Goal: Navigation & Orientation: Find specific page/section

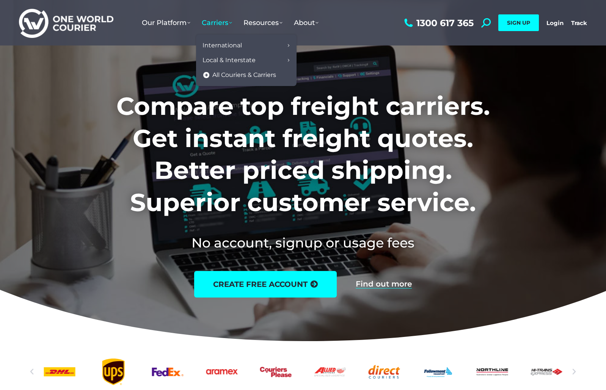
click at [213, 22] on span "Carriers" at bounding box center [217, 23] width 30 height 8
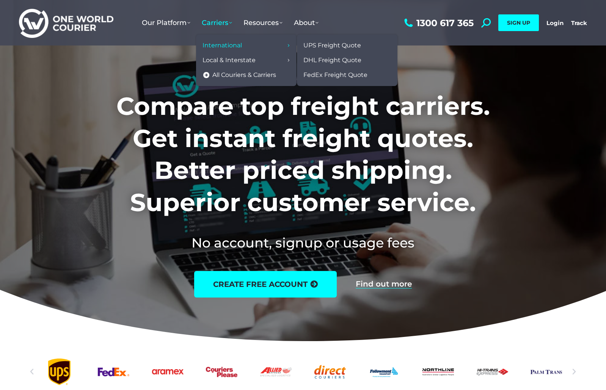
click at [213, 45] on span "International" at bounding box center [221, 46] width 39 height 8
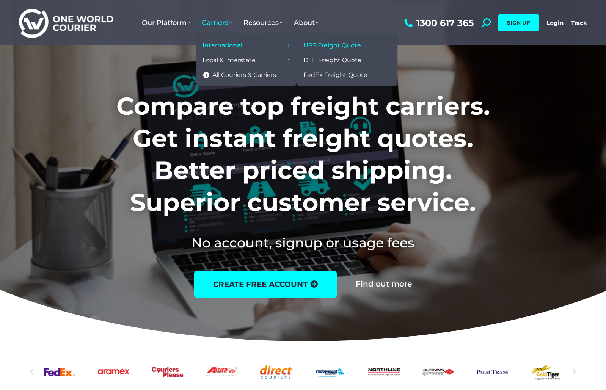
click at [315, 44] on span "UPS Freight Quote" at bounding box center [332, 46] width 58 height 8
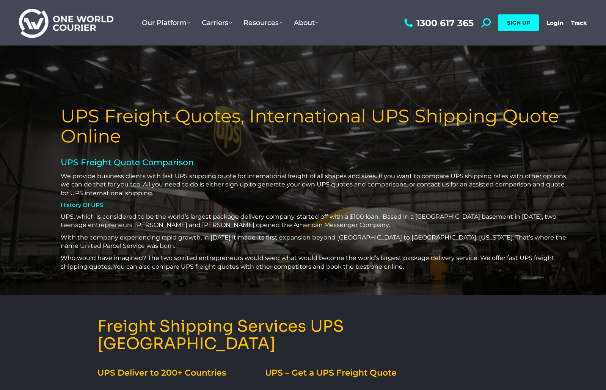
click at [90, 21] on img at bounding box center [66, 23] width 94 height 31
